Goal: Contribute content

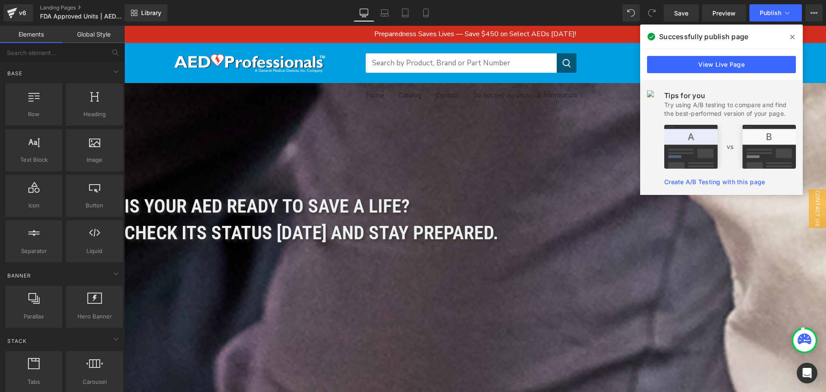
drag, startPoint x: 211, startPoint y: 151, endPoint x: 170, endPoint y: 165, distance: 43.8
click at [211, 248] on div "200px" at bounding box center [475, 291] width 702 height 86
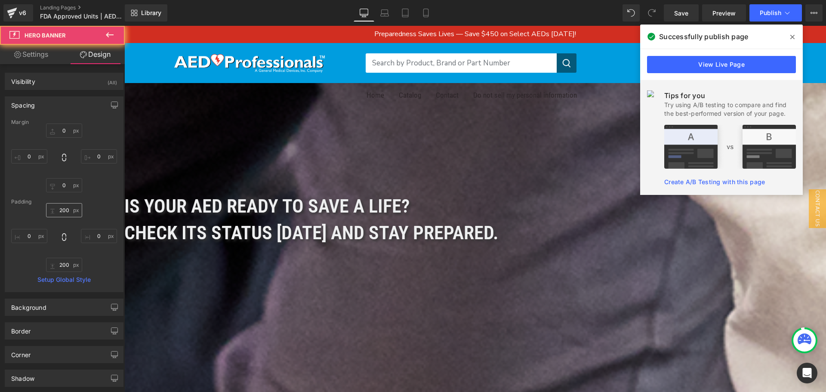
type input "0"
type input "200"
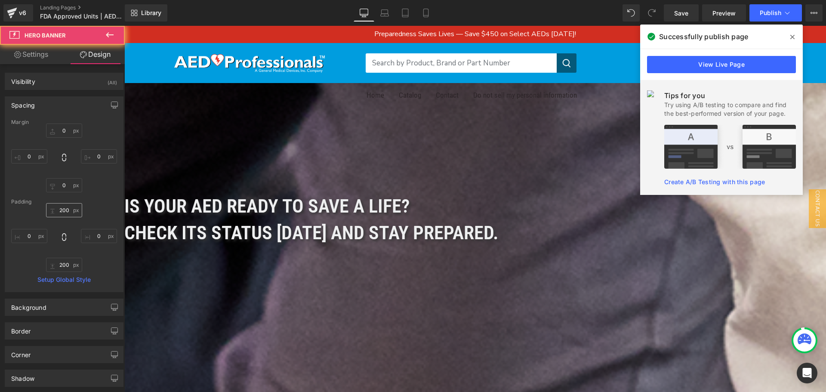
type input "0"
type input "200"
type input "0"
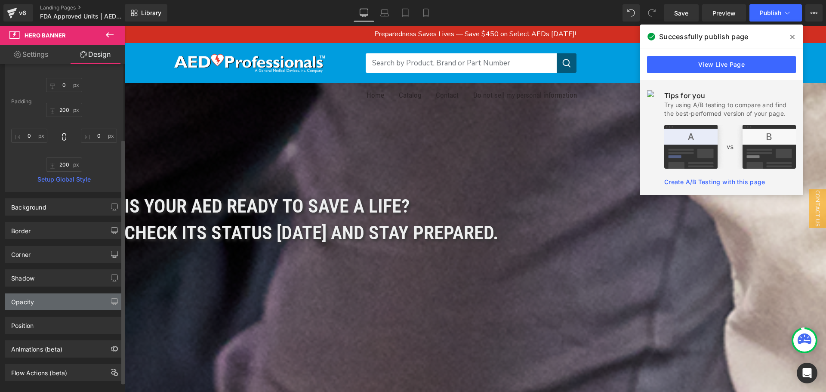
click at [70, 300] on div "Opacity" at bounding box center [64, 302] width 118 height 16
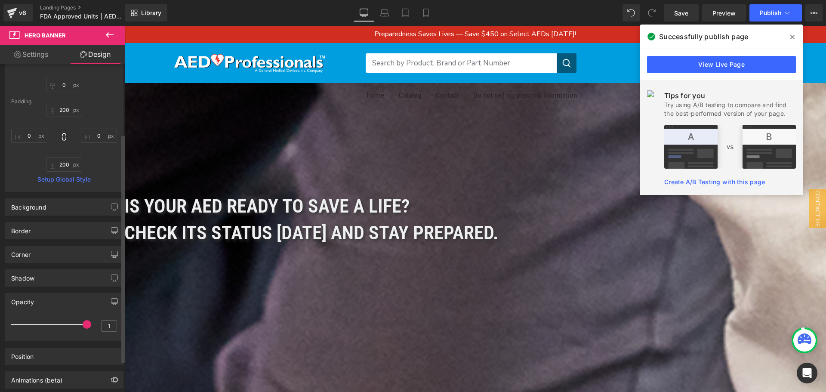
drag, startPoint x: 83, startPoint y: 324, endPoint x: 97, endPoint y: 323, distance: 14.2
click at [97, 323] on div "1" at bounding box center [64, 327] width 106 height 23
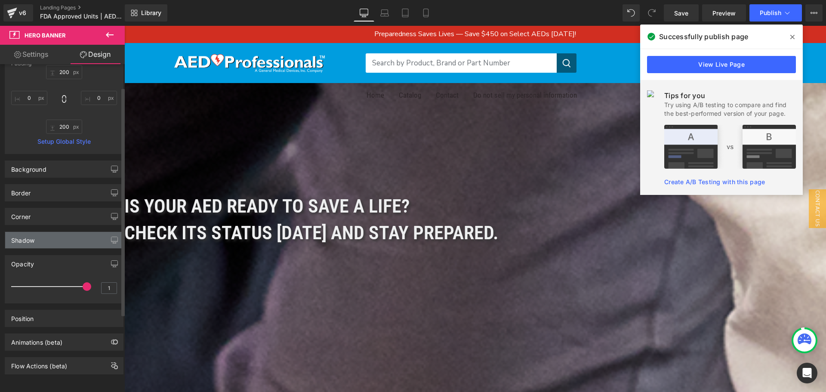
scroll to position [145, 0]
click at [47, 240] on div "Shadow" at bounding box center [64, 240] width 118 height 16
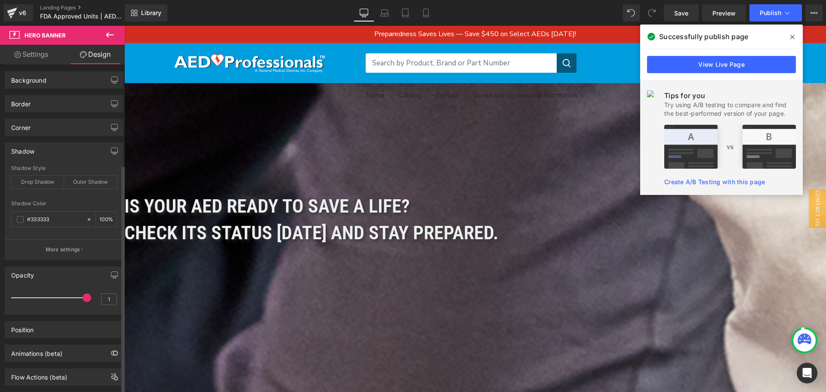
scroll to position [231, 0]
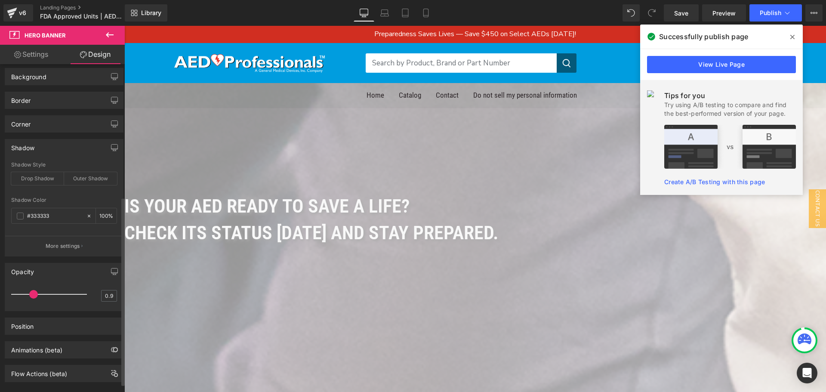
type input "1"
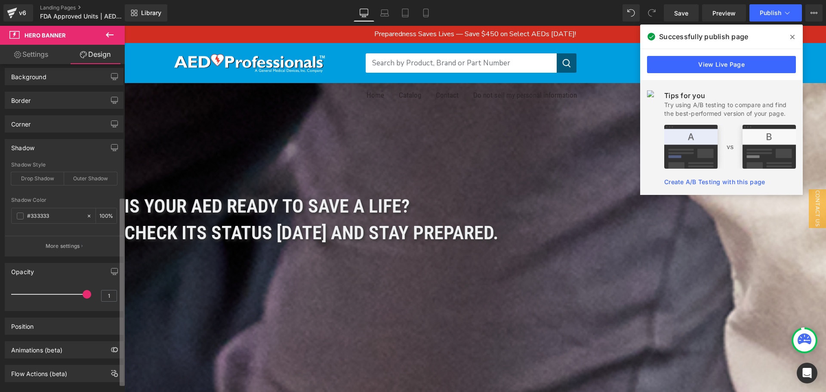
drag, startPoint x: 86, startPoint y: 297, endPoint x: 124, endPoint y: 307, distance: 39.0
click at [124, 308] on div "Visibility (All) 0|0|0|0 1 Show on Desktop 1 Show on Laptop 1 Show on Tablet 1 …" at bounding box center [62, 230] width 125 height 332
click at [79, 270] on div "Opacity" at bounding box center [64, 271] width 118 height 16
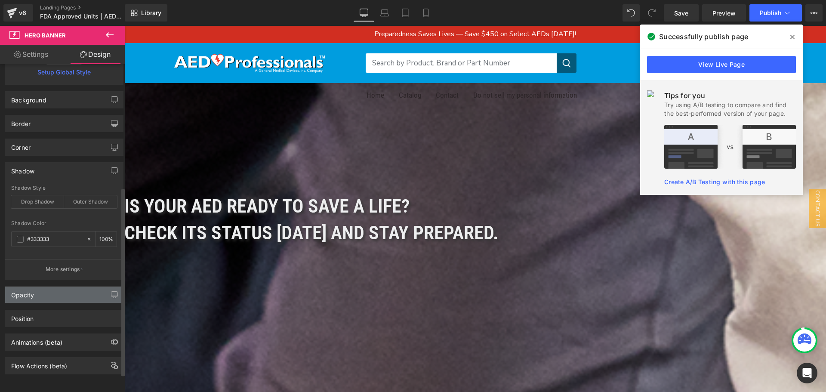
scroll to position [214, 0]
click at [50, 199] on div "Drop Shadow" at bounding box center [37, 201] width 53 height 13
click at [50, 198] on div "Drop Shadow" at bounding box center [37, 201] width 53 height 13
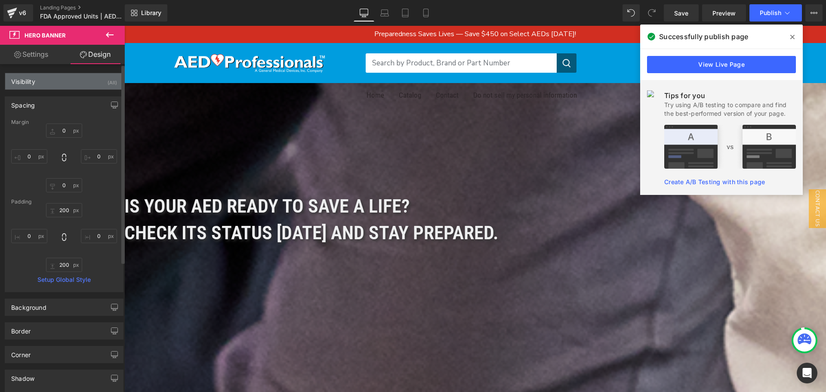
click at [70, 88] on div "Visibility (All)" at bounding box center [64, 81] width 118 height 16
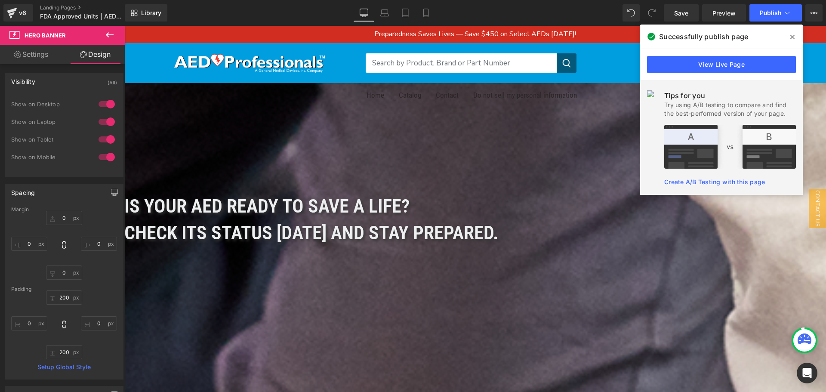
click at [47, 56] on link "Settings" at bounding box center [31, 54] width 62 height 19
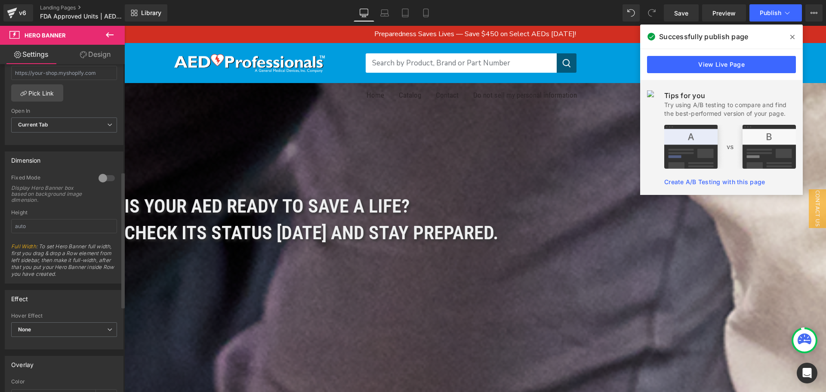
scroll to position [466, 0]
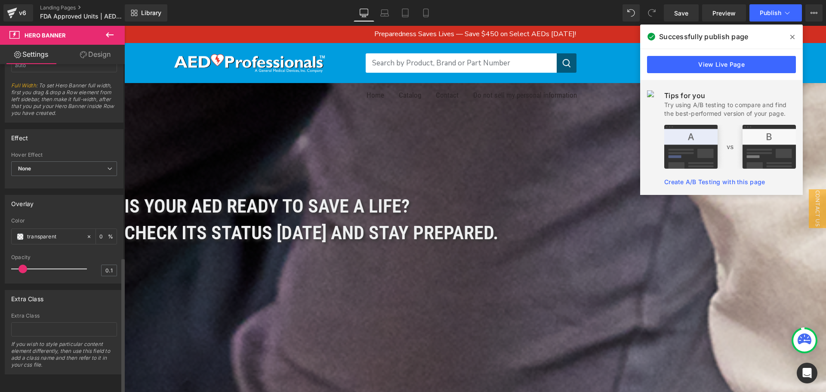
type input "0"
click at [30, 265] on span at bounding box center [29, 269] width 9 height 9
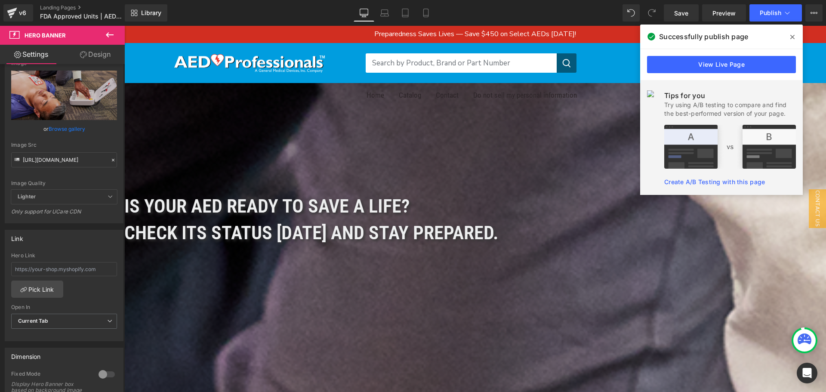
scroll to position [0, 0]
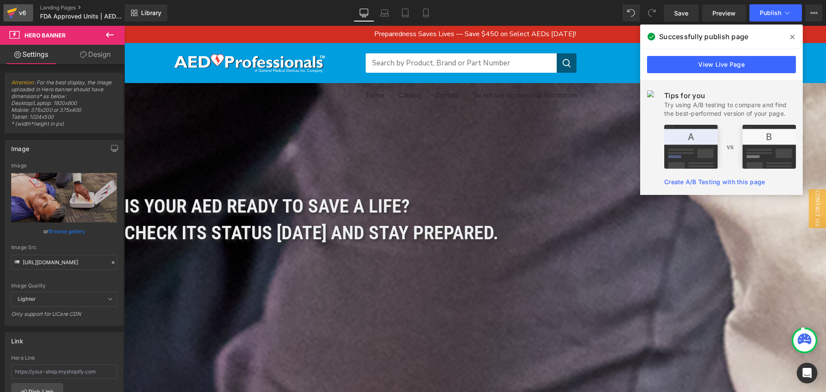
click at [19, 19] on link "v6" at bounding box center [18, 12] width 30 height 17
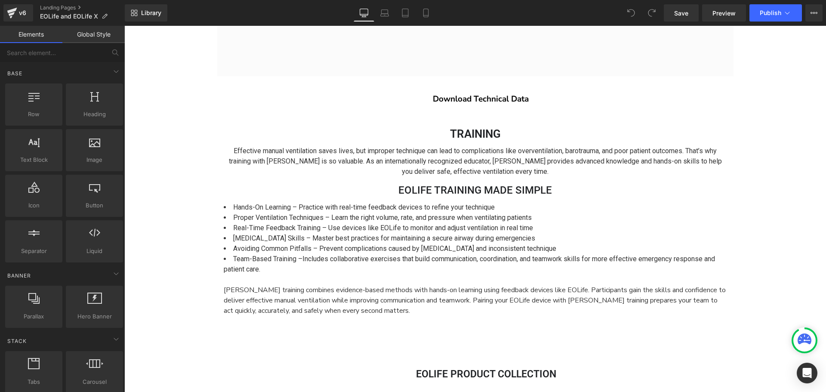
scroll to position [2540, 0]
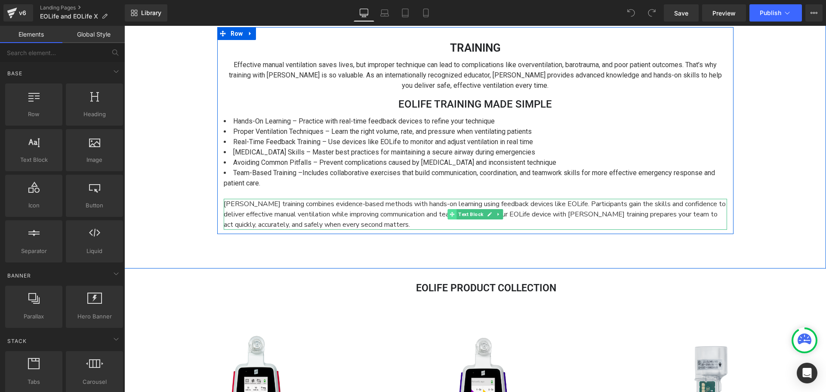
click at [450, 214] on icon at bounding box center [452, 214] width 5 height 5
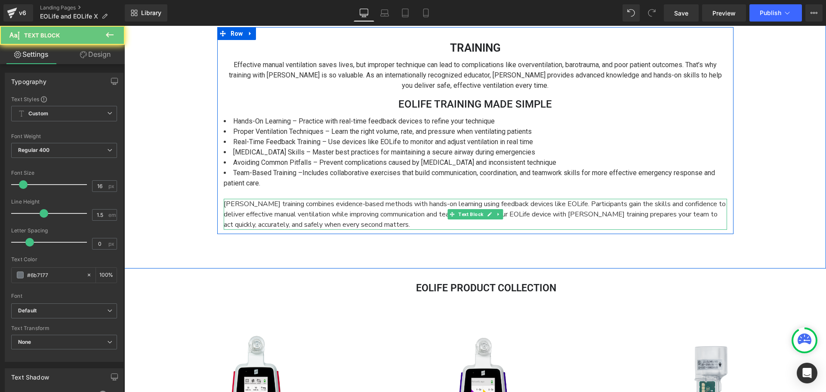
click at [353, 215] on span "Bob Page’s training combines evidence-based methods with hands-on learning usin…" at bounding box center [475, 214] width 502 height 30
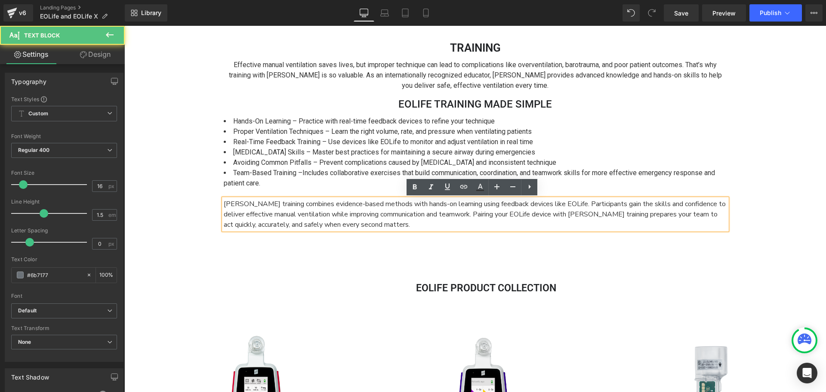
click at [355, 216] on span "Bob Page’s training combines evidence-based methods with hands-on learning usin…" at bounding box center [475, 214] width 502 height 30
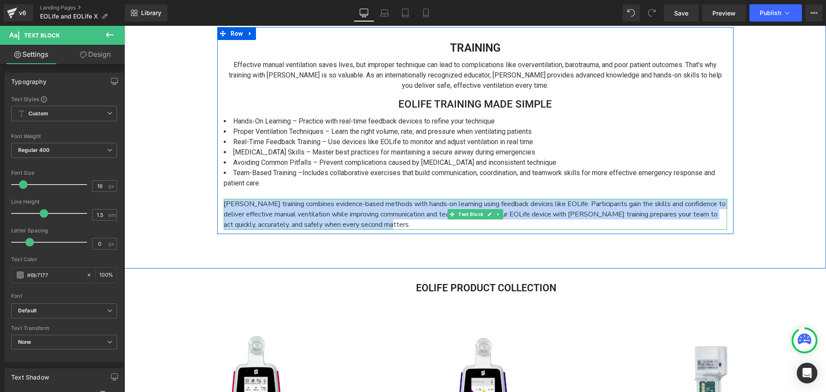
click at [383, 209] on span "Bob Page’s training combines evidence-based methods with hands-on learning usin…" at bounding box center [475, 214] width 502 height 30
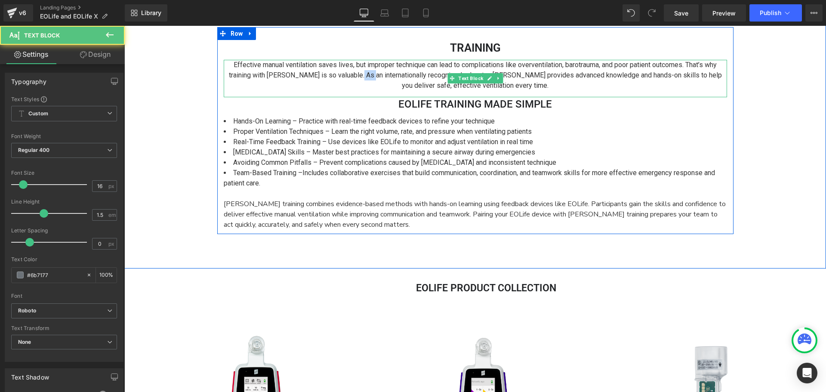
drag, startPoint x: 360, startPoint y: 78, endPoint x: 352, endPoint y: 79, distance: 8.2
click at [352, 79] on span "Effective manual ventilation saves lives, but improper technique can lead to co…" at bounding box center [475, 75] width 493 height 29
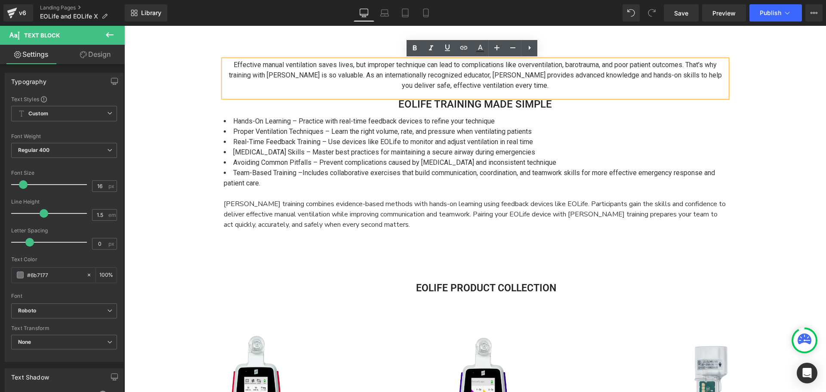
click at [457, 84] on span "Effective manual ventilation saves lives, but improper technique can lead to co…" at bounding box center [475, 75] width 493 height 29
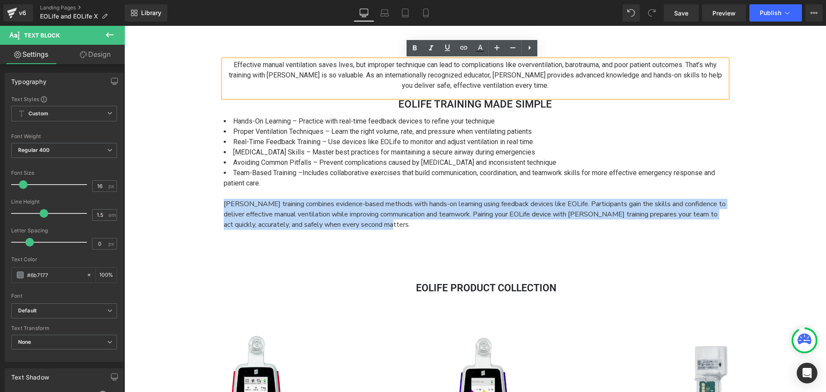
drag, startPoint x: 414, startPoint y: 220, endPoint x: 198, endPoint y: 207, distance: 216.0
copy span "Bob Page’s training combines evidence-based methods with hands-on learning usin…"
click at [538, 84] on p "Effective manual ventilation saves lives, but improper technique can lead to co…" at bounding box center [476, 75] width 504 height 31
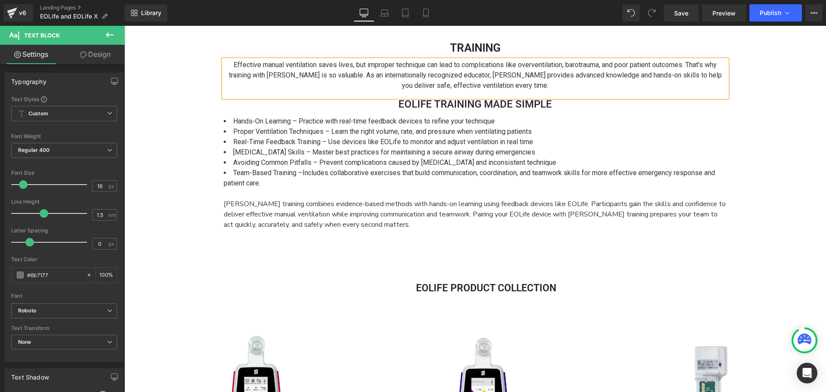
scroll to position [4063, 696]
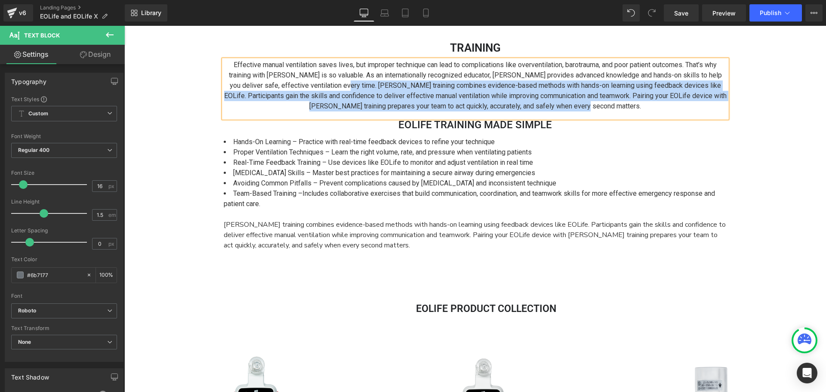
drag, startPoint x: 606, startPoint y: 106, endPoint x: 319, endPoint y: 88, distance: 286.8
click at [319, 88] on p "Effective manual ventilation saves lives, but improper technique can lead to co…" at bounding box center [476, 86] width 504 height 52
copy span "Bob Page’s training combines evidence-based methods with hands-on learning usin…"
click at [410, 236] on span "Bob Page’s training combines evidence-based methods with hands-on learning usin…" at bounding box center [475, 235] width 502 height 30
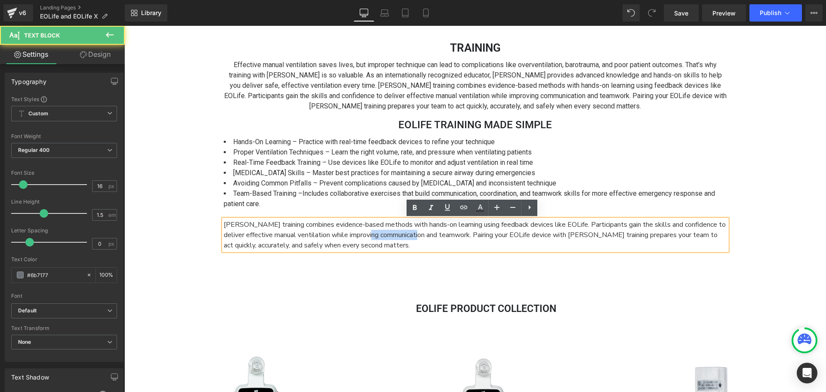
click at [410, 236] on span "Bob Page’s training combines evidence-based methods with hands-on learning usin…" at bounding box center [475, 235] width 502 height 30
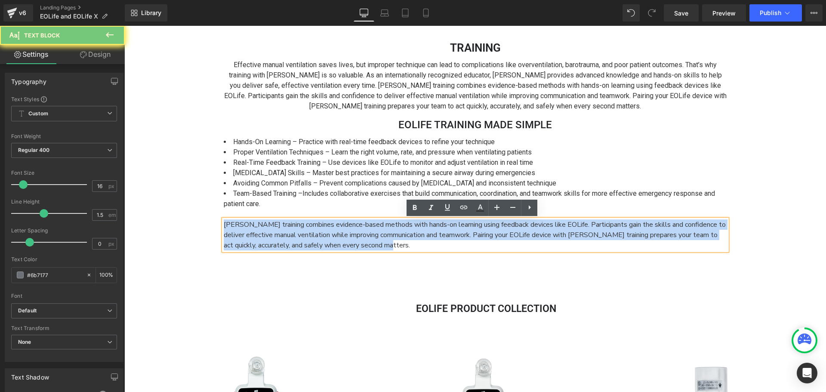
click at [410, 236] on span "Bob Page’s training combines evidence-based methods with hands-on learning usin…" at bounding box center [475, 235] width 502 height 30
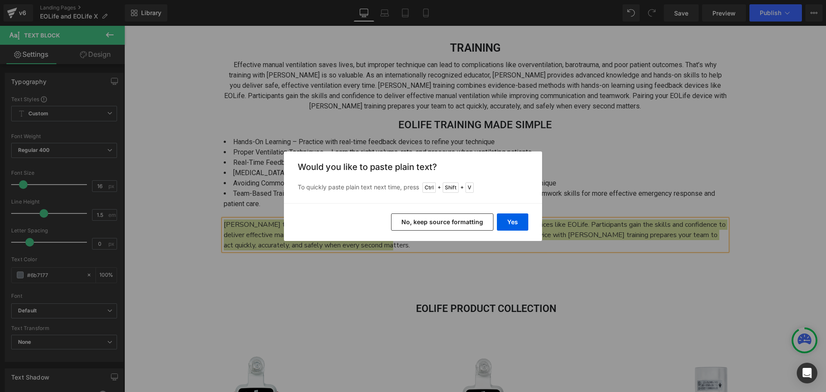
click at [463, 225] on button "No, keep source formatting" at bounding box center [442, 222] width 102 height 17
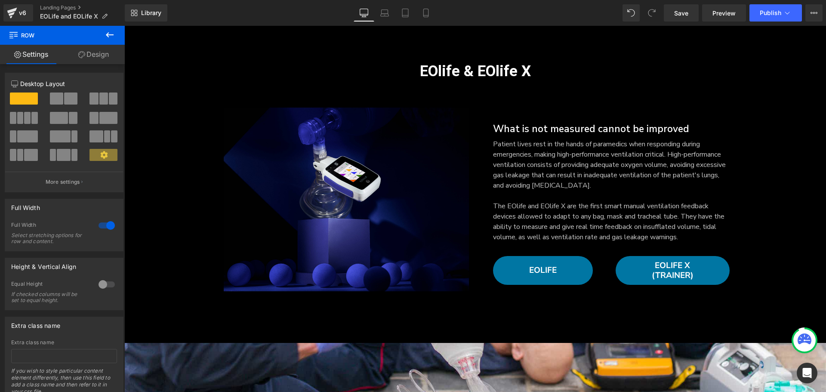
scroll to position [0, 0]
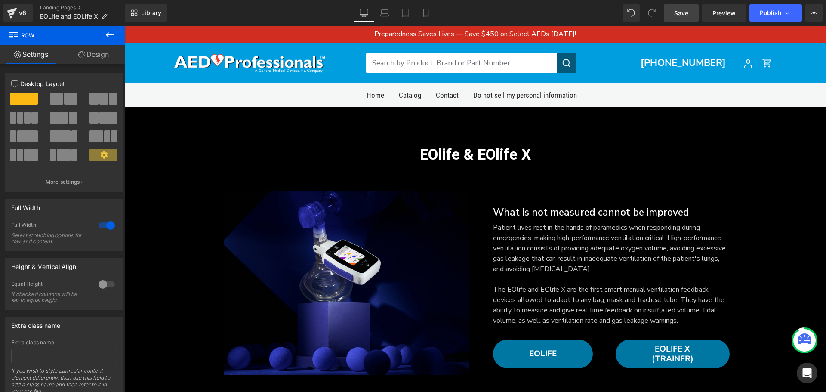
click at [684, 17] on span "Save" at bounding box center [682, 13] width 14 height 9
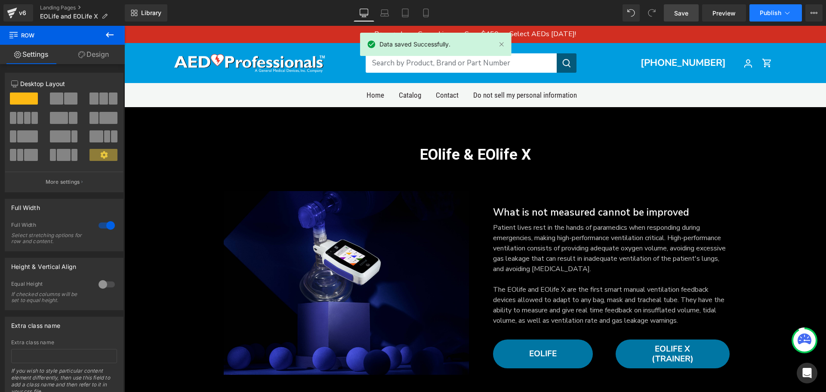
click at [779, 12] on span "Publish" at bounding box center [771, 12] width 22 height 7
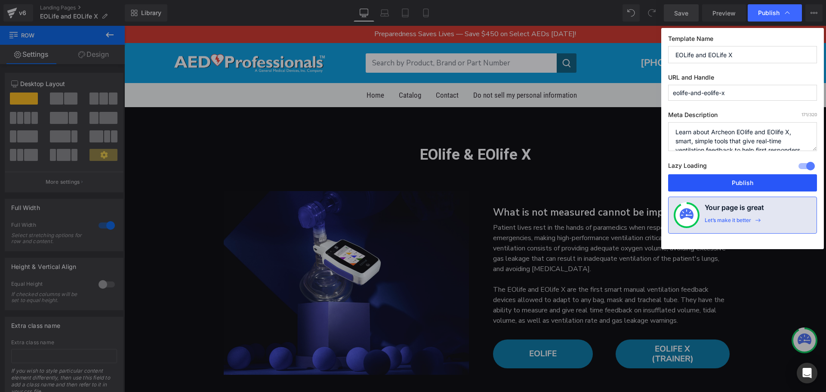
drag, startPoint x: 756, startPoint y: 183, endPoint x: 473, endPoint y: 123, distance: 289.4
click at [756, 183] on button "Publish" at bounding box center [743, 182] width 149 height 17
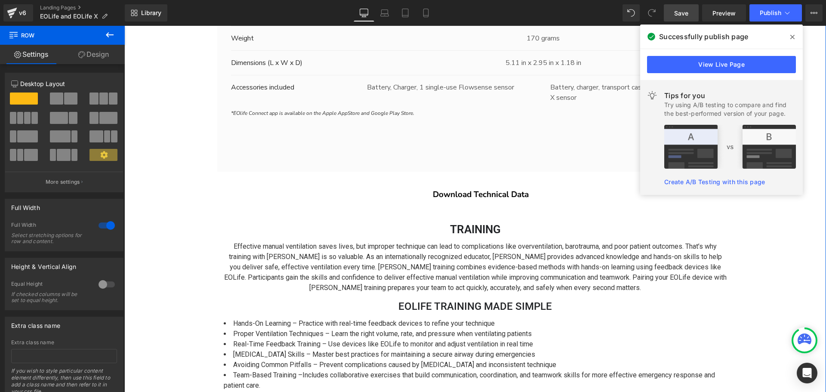
scroll to position [2281, 0]
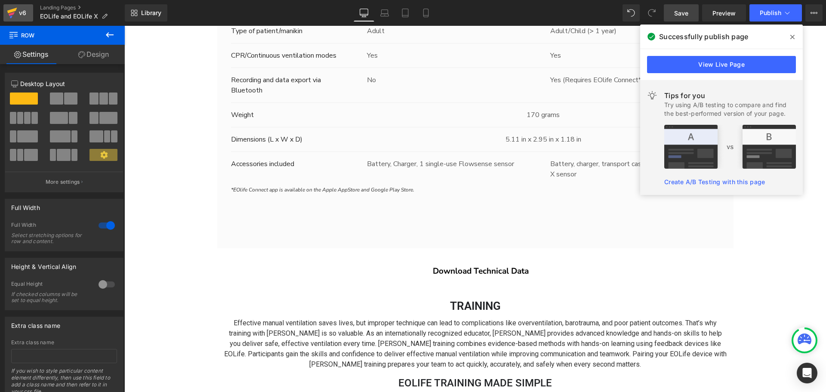
click at [21, 16] on div "v6" at bounding box center [22, 12] width 11 height 11
